Goal: Task Accomplishment & Management: Complete application form

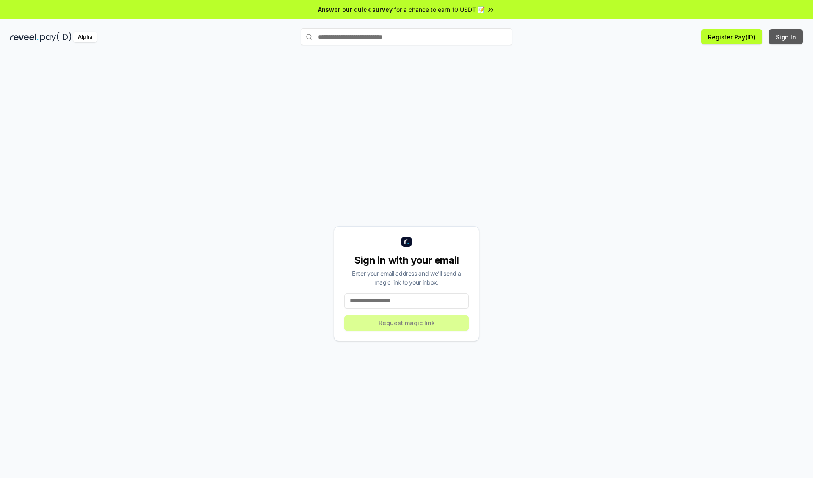
click at [787, 37] on button "Sign In" at bounding box center [786, 36] width 34 height 15
type input "**********"
click at [407, 323] on button "Request magic link" at bounding box center [406, 323] width 125 height 15
